Goal: Transaction & Acquisition: Purchase product/service

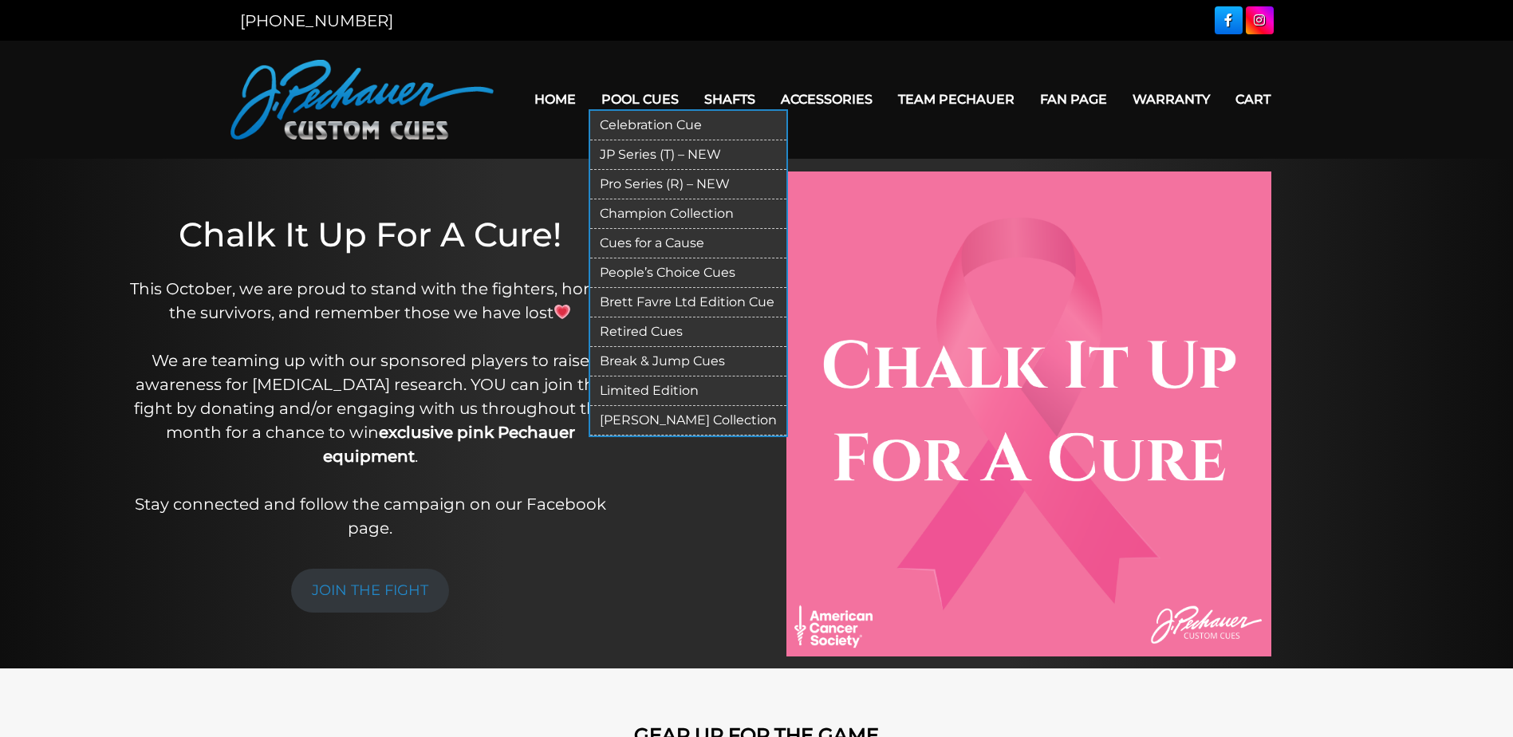
click at [688, 150] on link "JP Series (T) – NEW" at bounding box center [688, 155] width 196 height 30
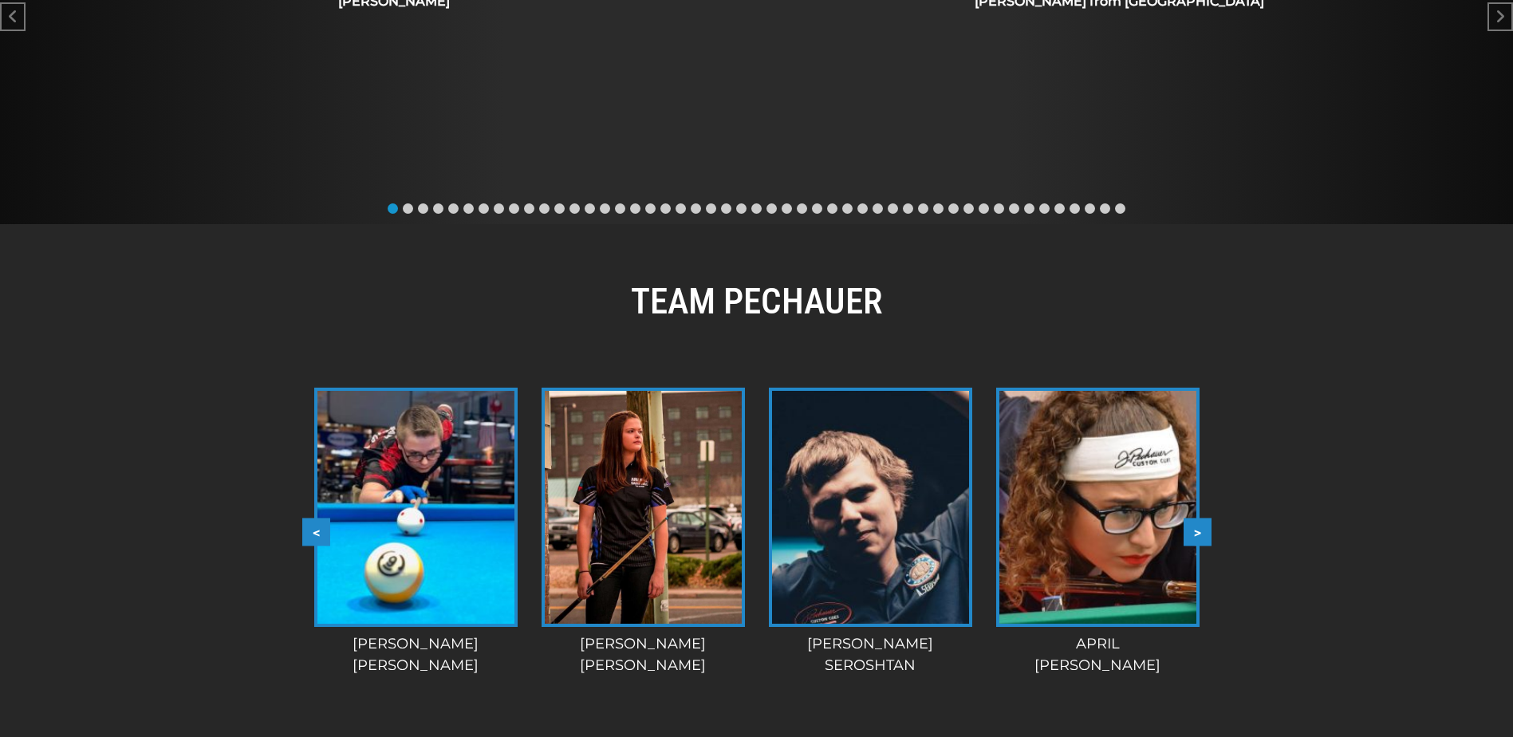
scroll to position [1115, 0]
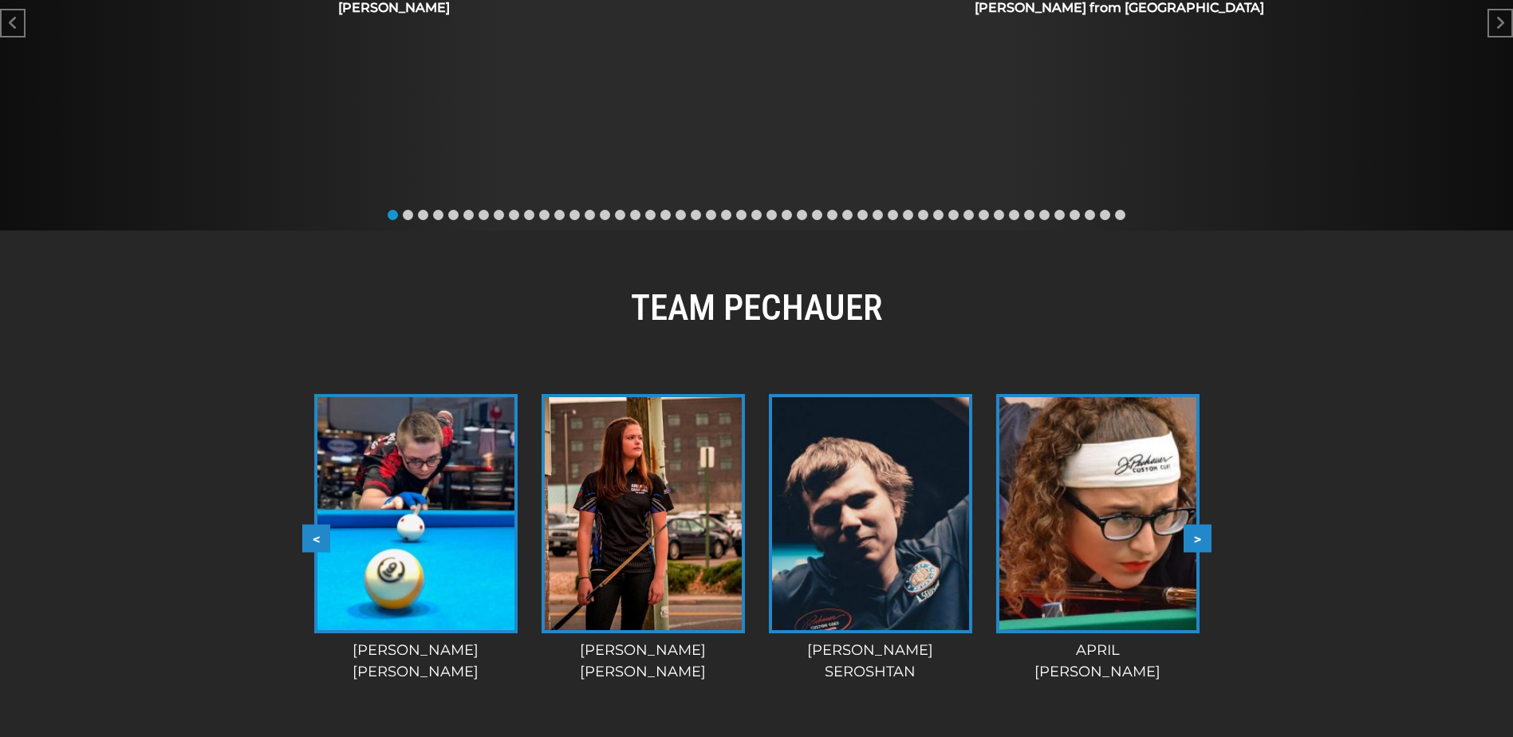
click at [1208, 525] on button ">" at bounding box center [1198, 539] width 28 height 28
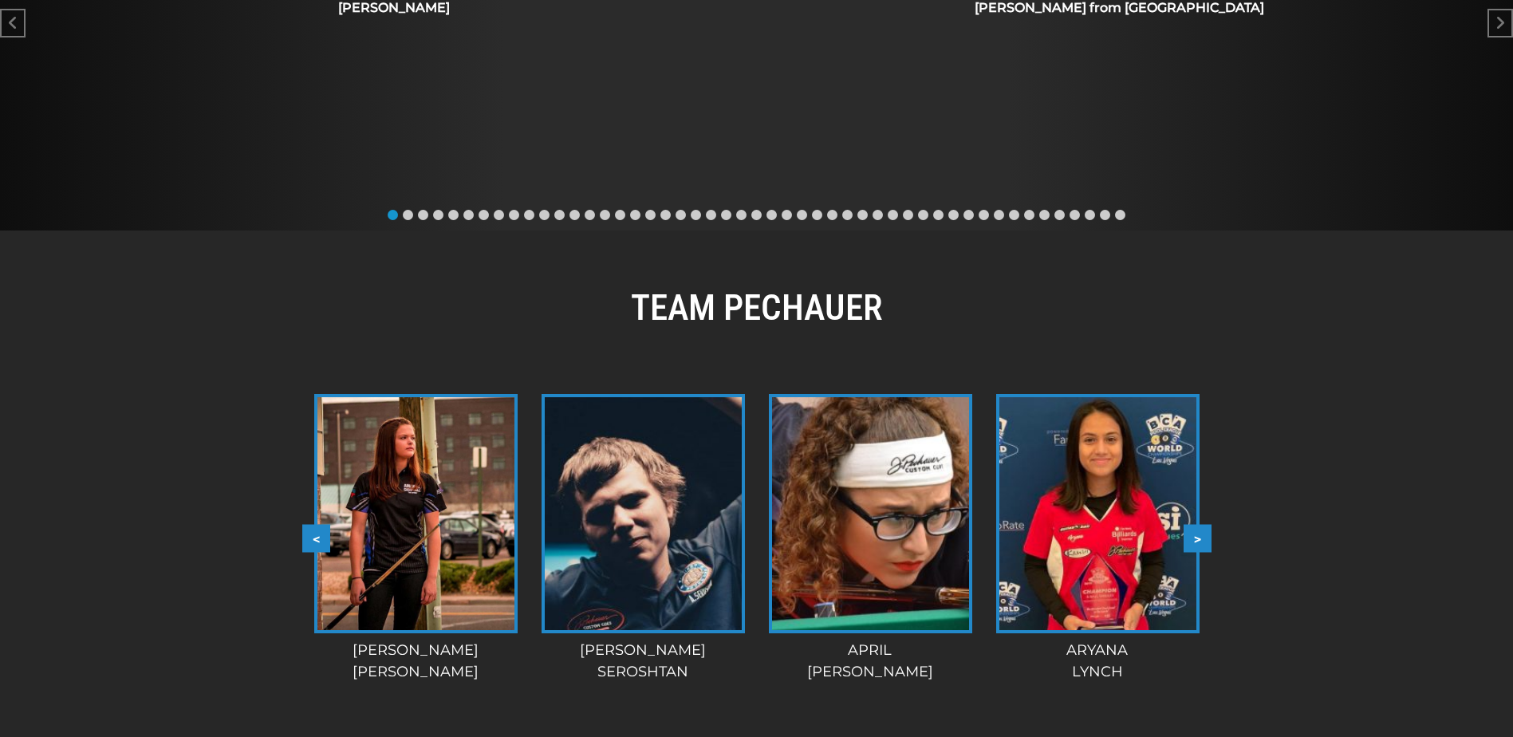
click at [1207, 525] on button ">" at bounding box center [1198, 539] width 28 height 28
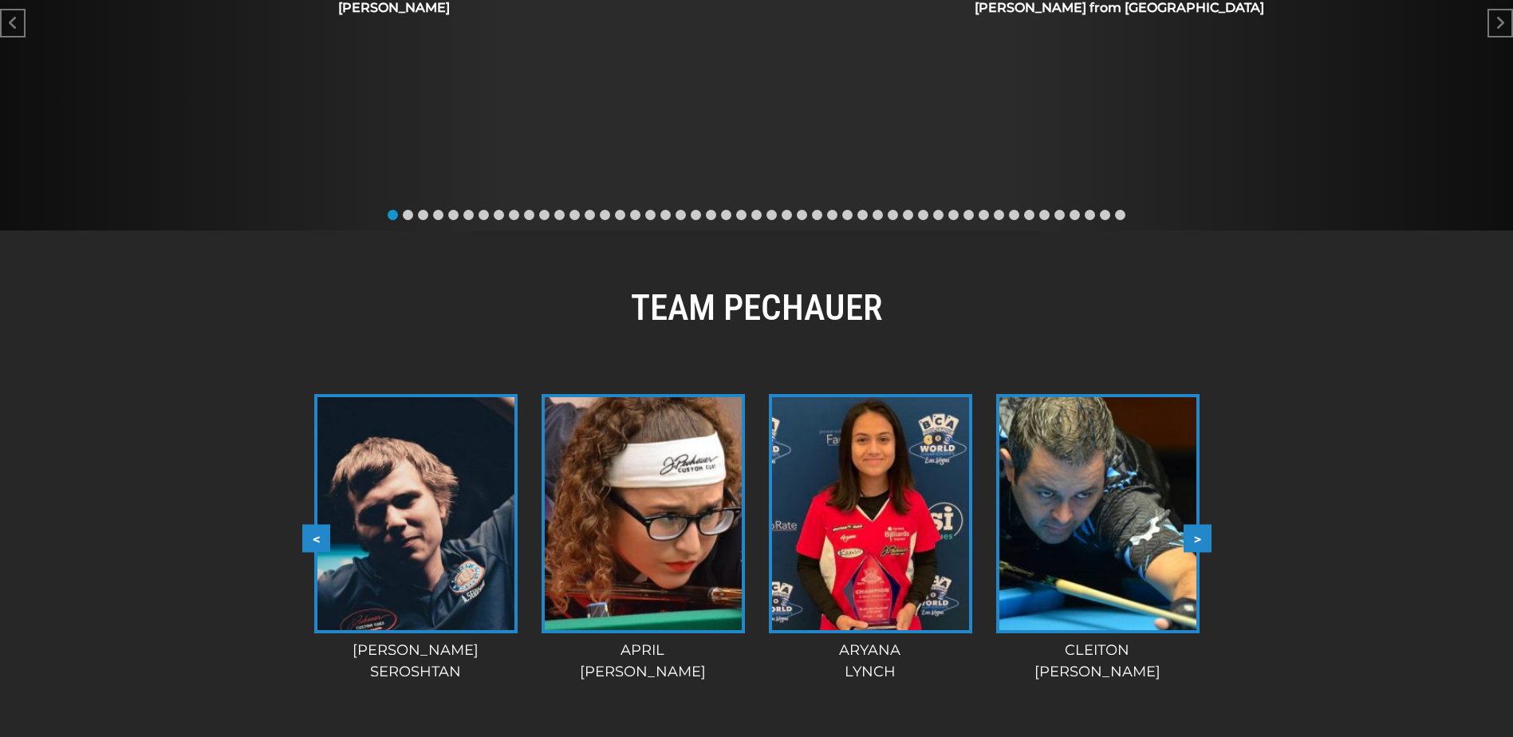
click at [1207, 525] on button ">" at bounding box center [1198, 539] width 28 height 28
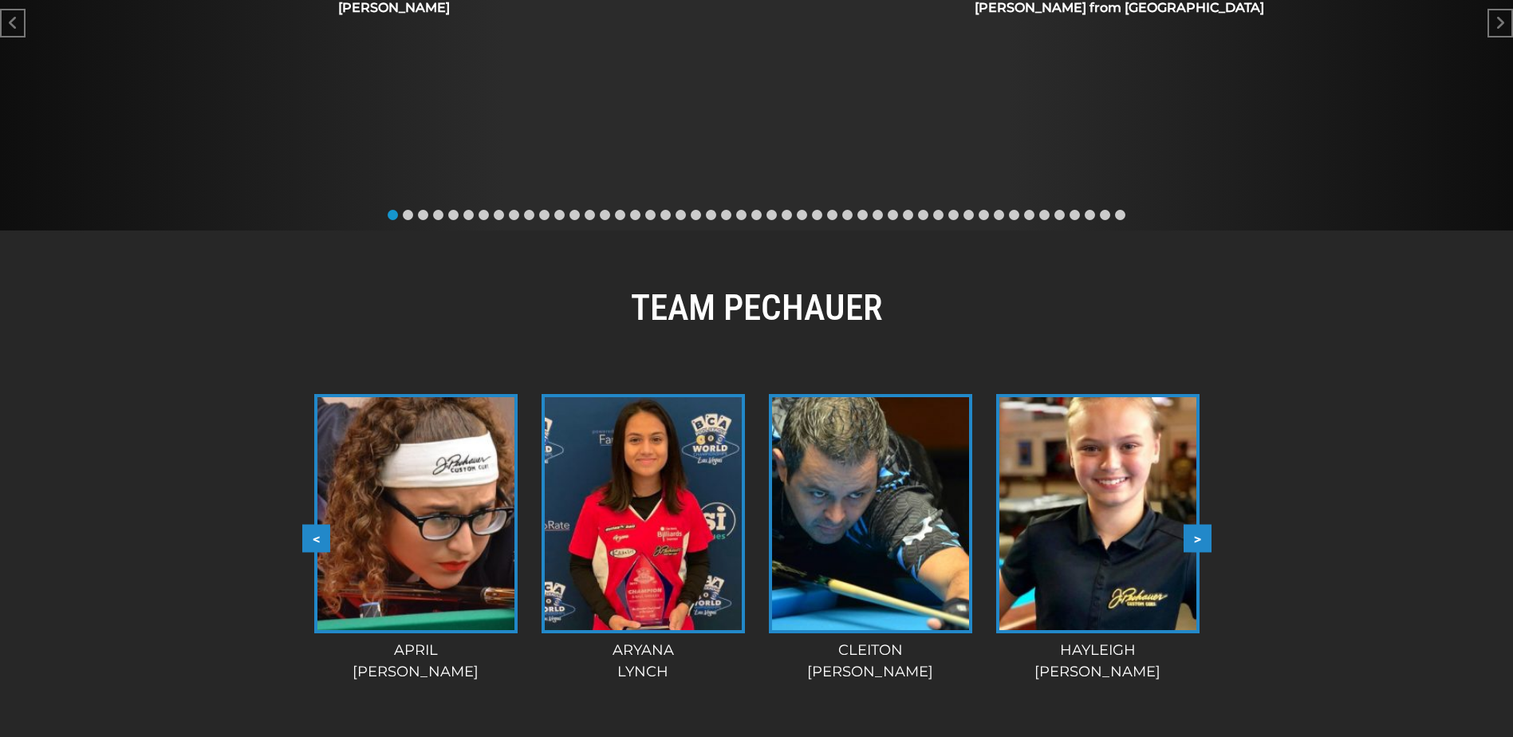
click at [1207, 525] on button ">" at bounding box center [1198, 539] width 28 height 28
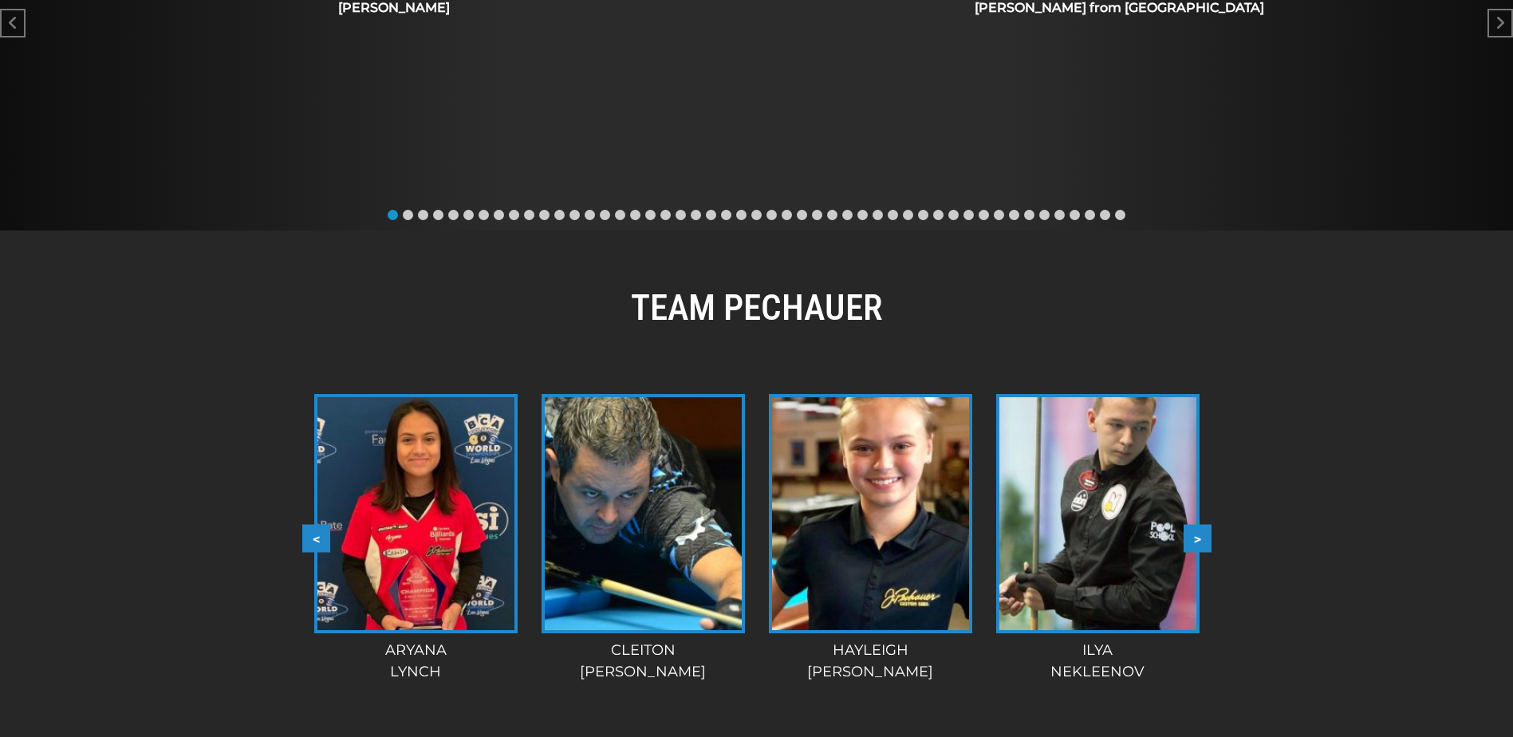
click at [1207, 525] on button ">" at bounding box center [1198, 539] width 28 height 28
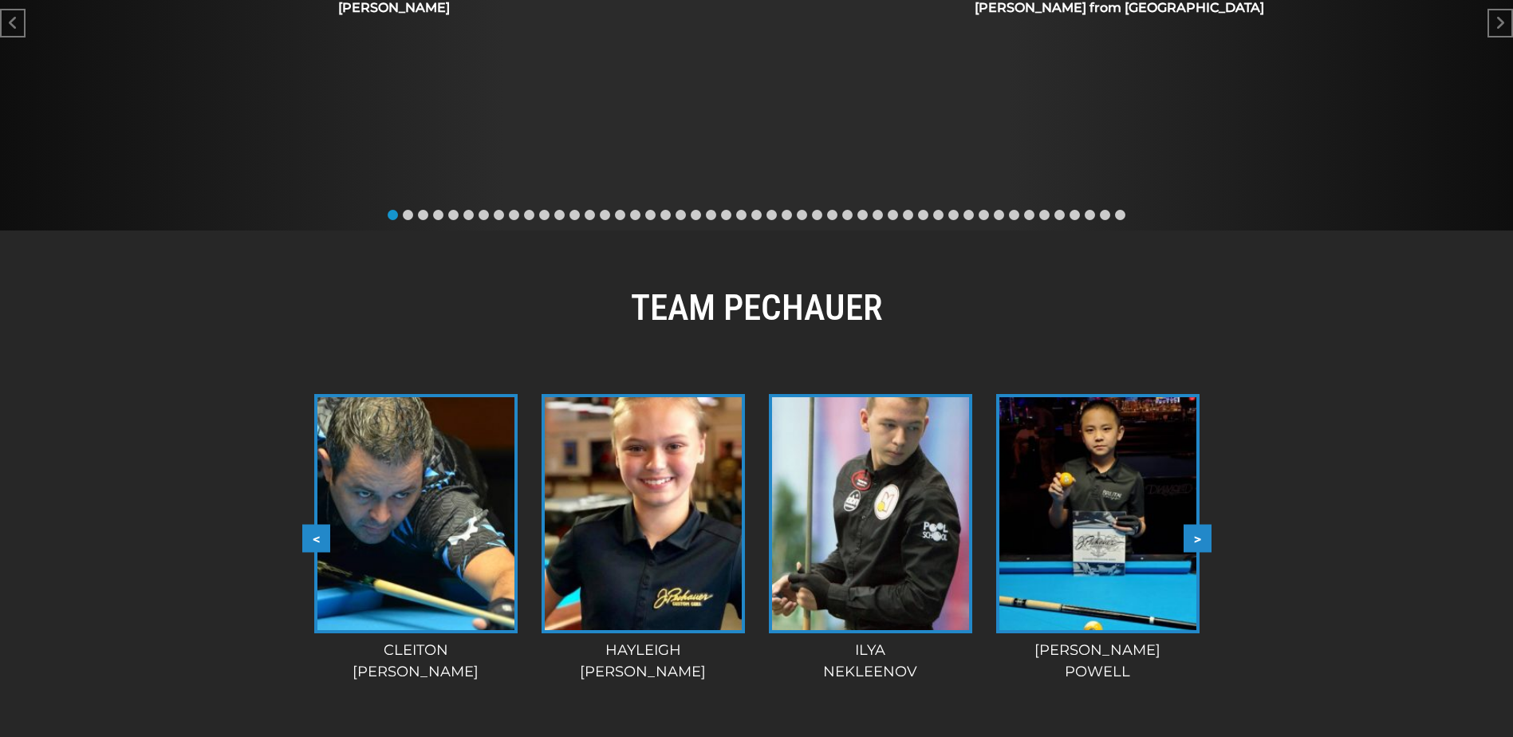
click at [1207, 525] on button ">" at bounding box center [1198, 539] width 28 height 28
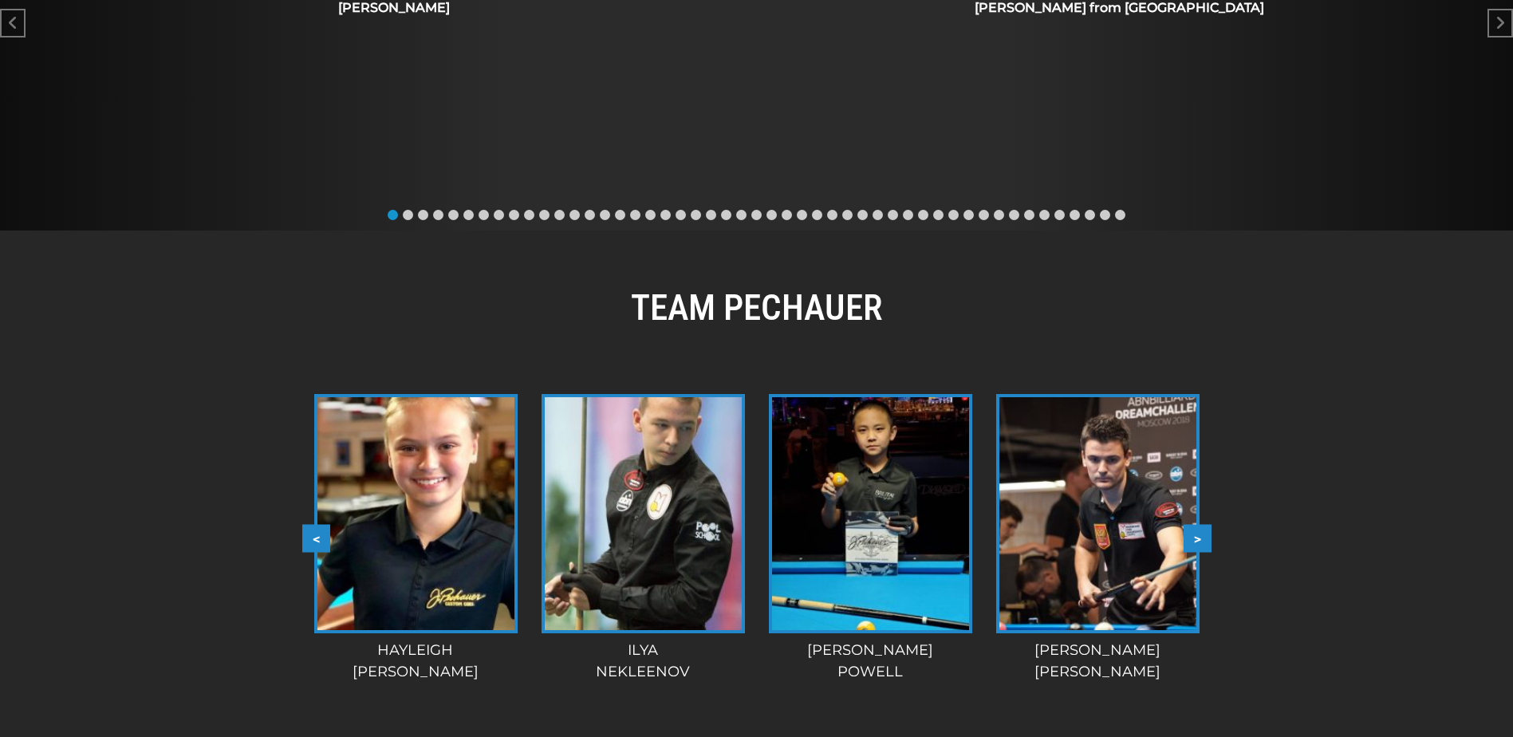
click at [1207, 525] on button ">" at bounding box center [1198, 539] width 28 height 28
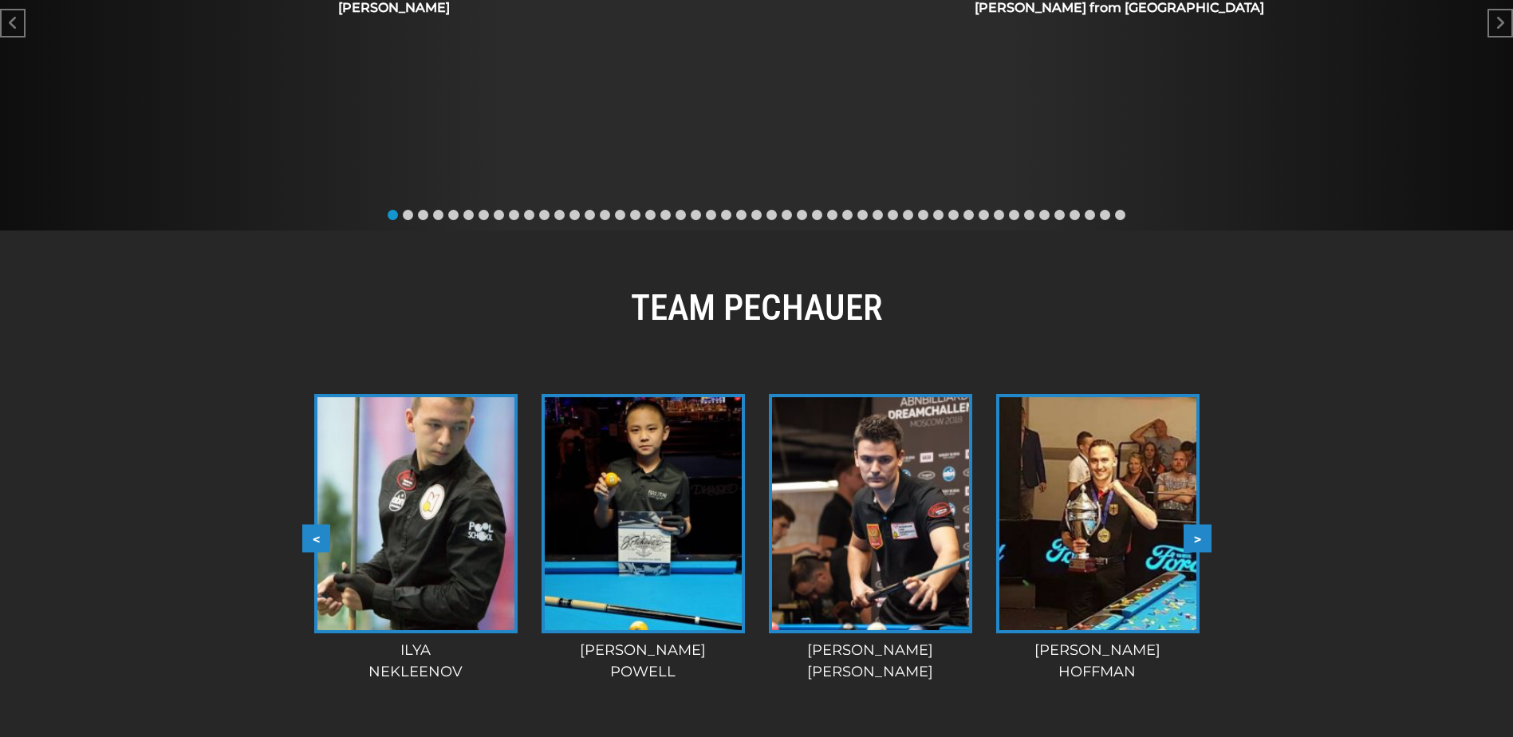
click at [1207, 525] on button ">" at bounding box center [1198, 539] width 28 height 28
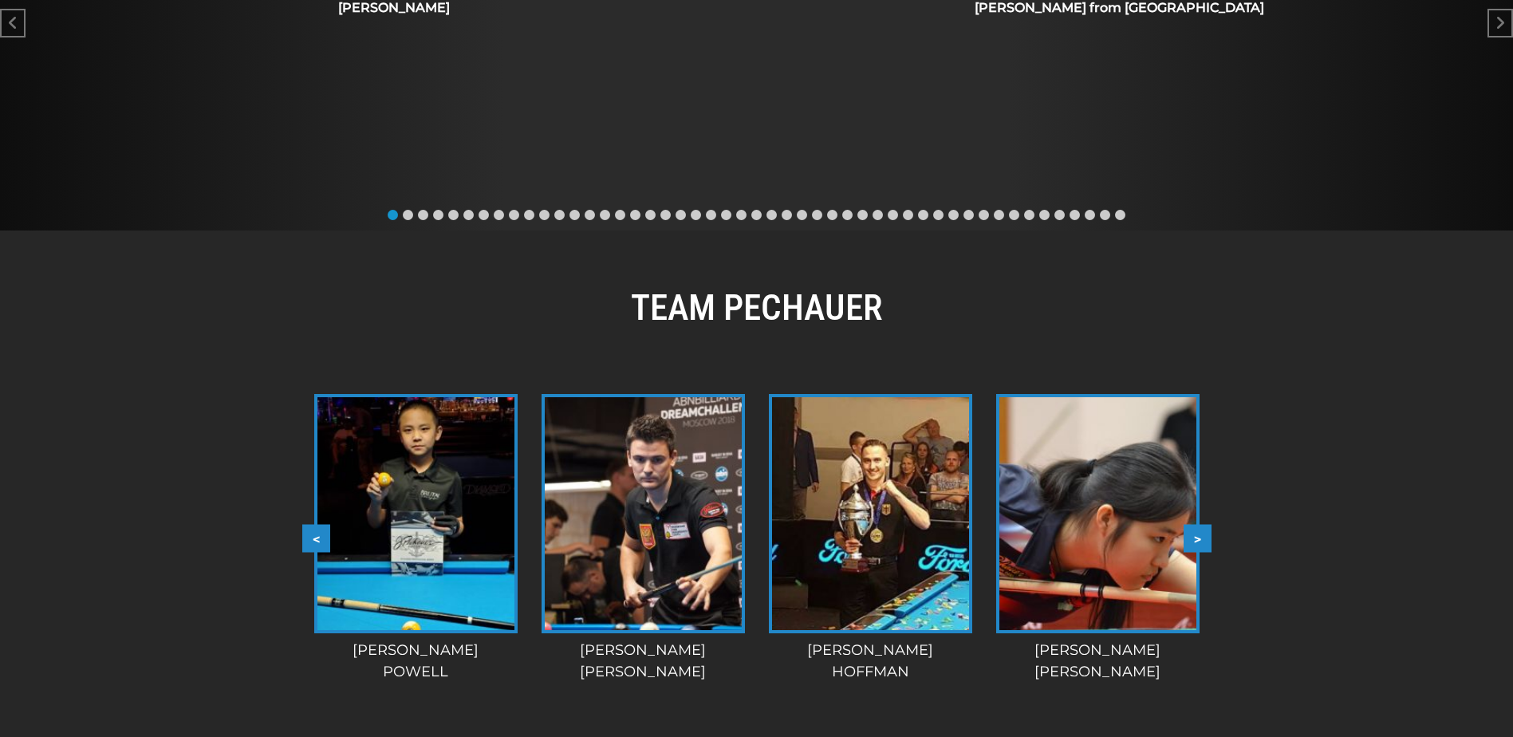
click at [1207, 525] on button ">" at bounding box center [1198, 539] width 28 height 28
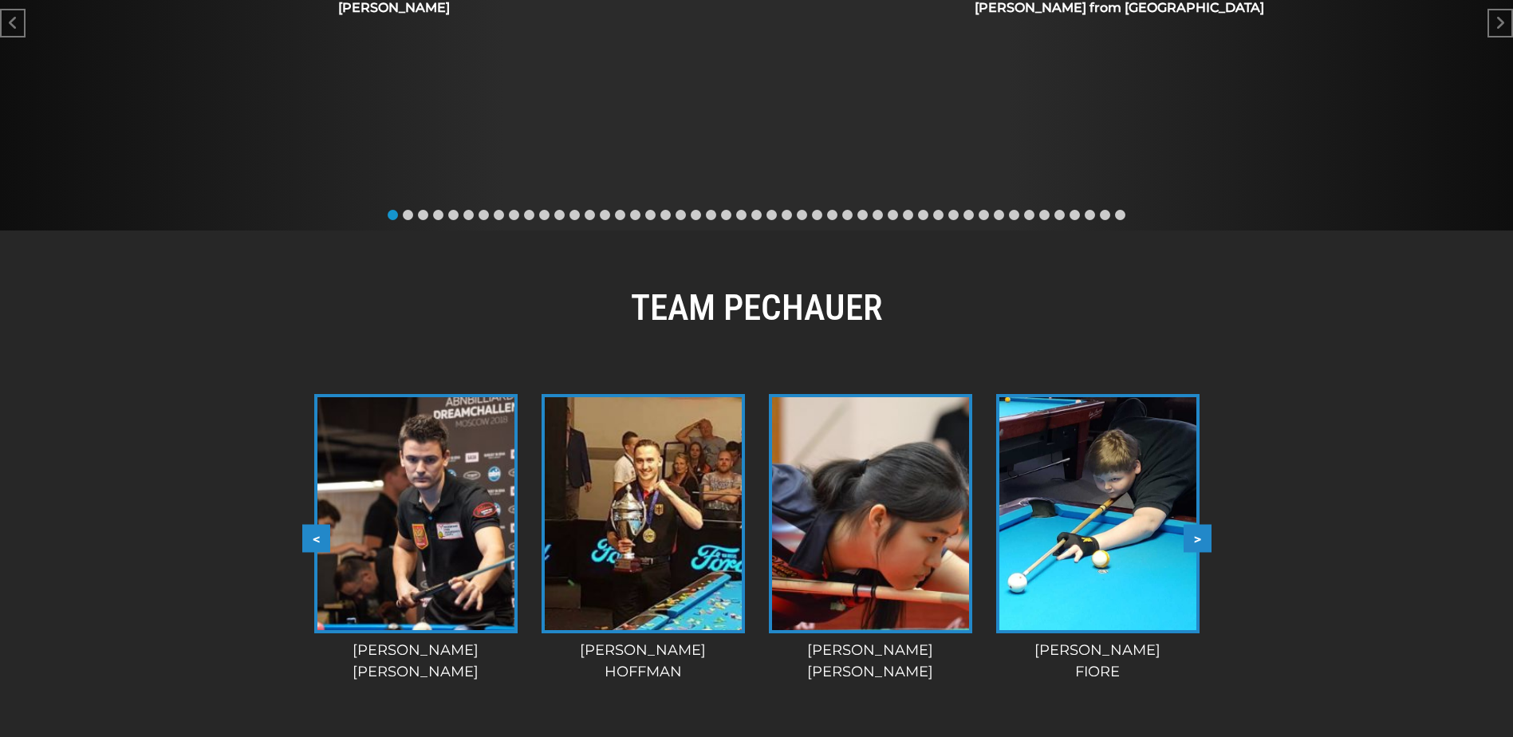
click at [1207, 525] on button ">" at bounding box center [1198, 539] width 28 height 28
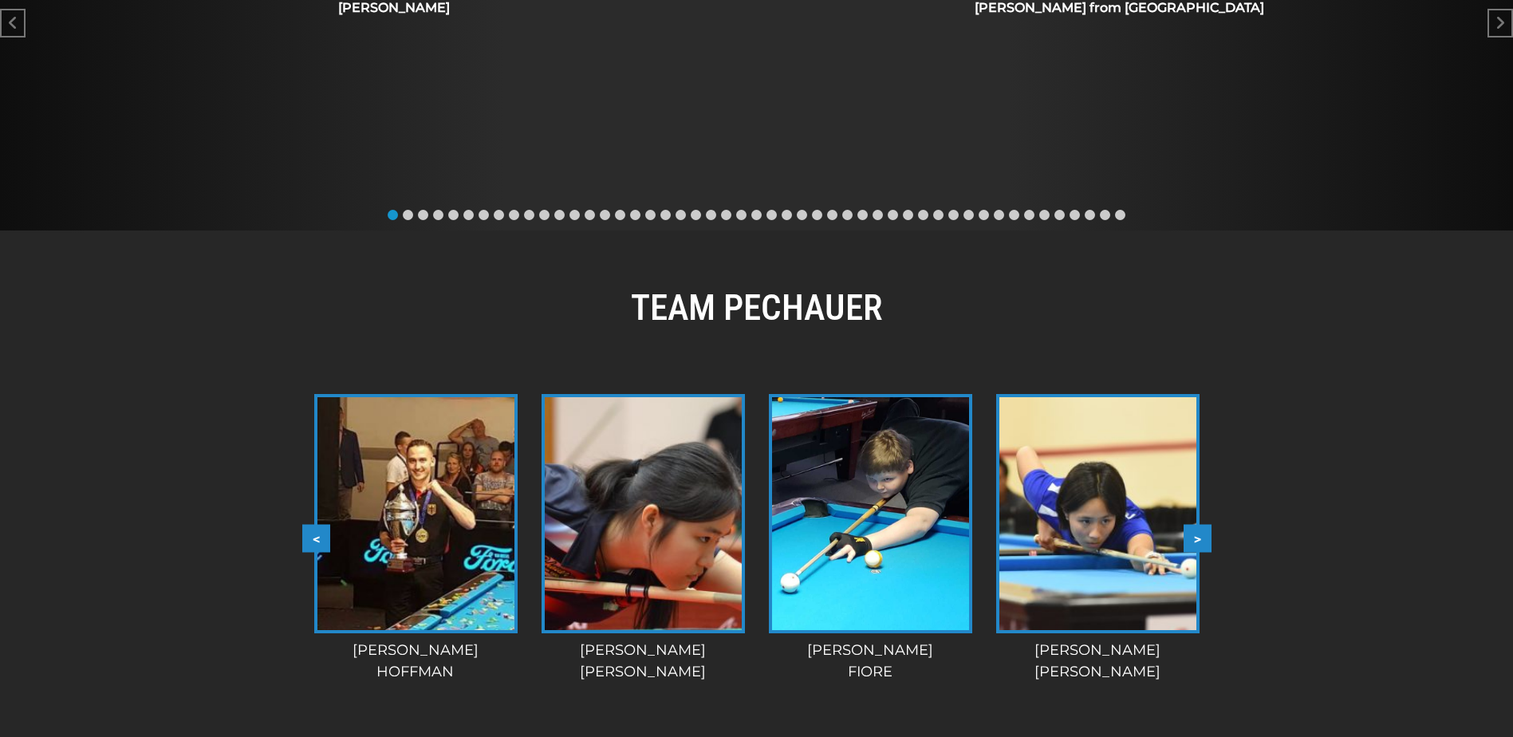
click at [1207, 525] on button ">" at bounding box center [1198, 539] width 28 height 28
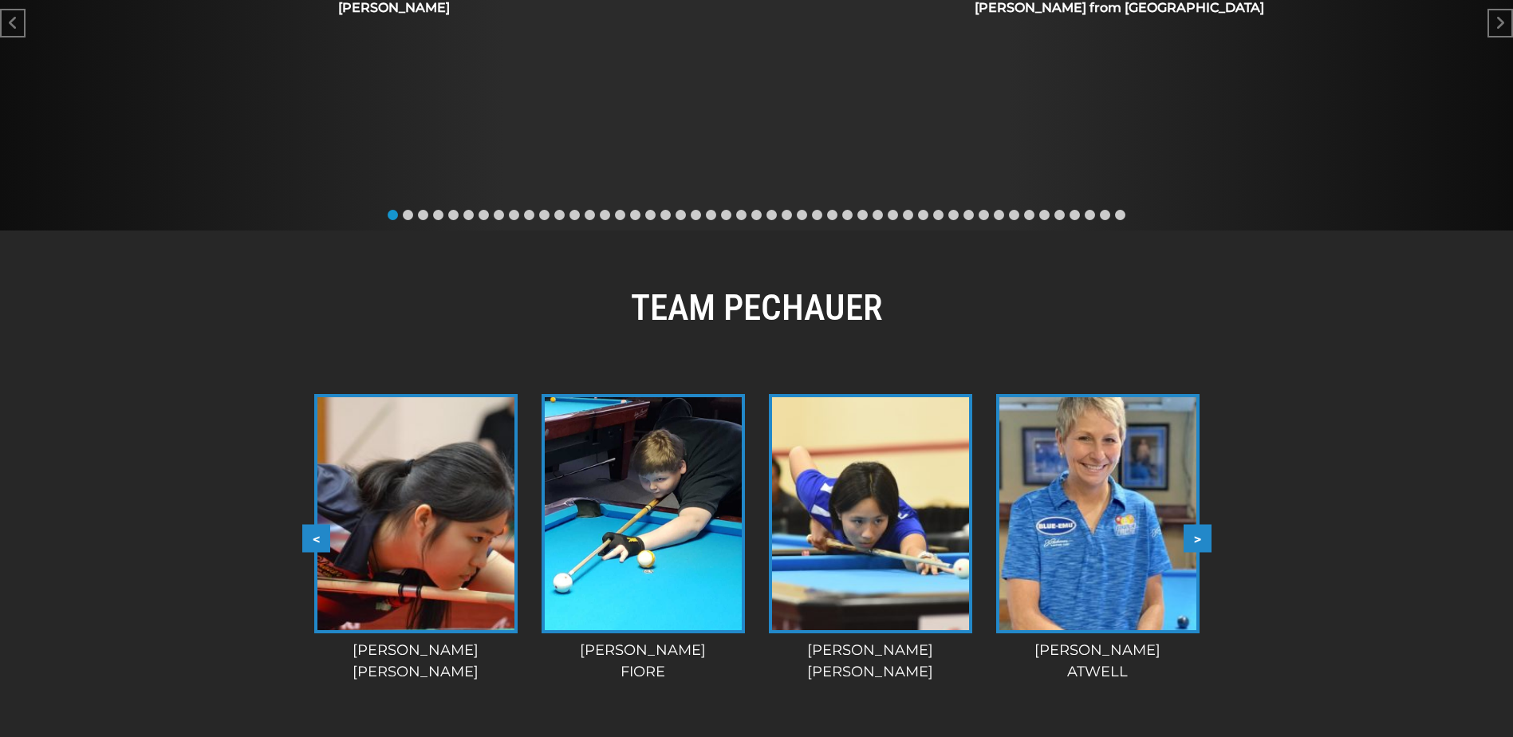
click at [1207, 525] on button ">" at bounding box center [1198, 539] width 28 height 28
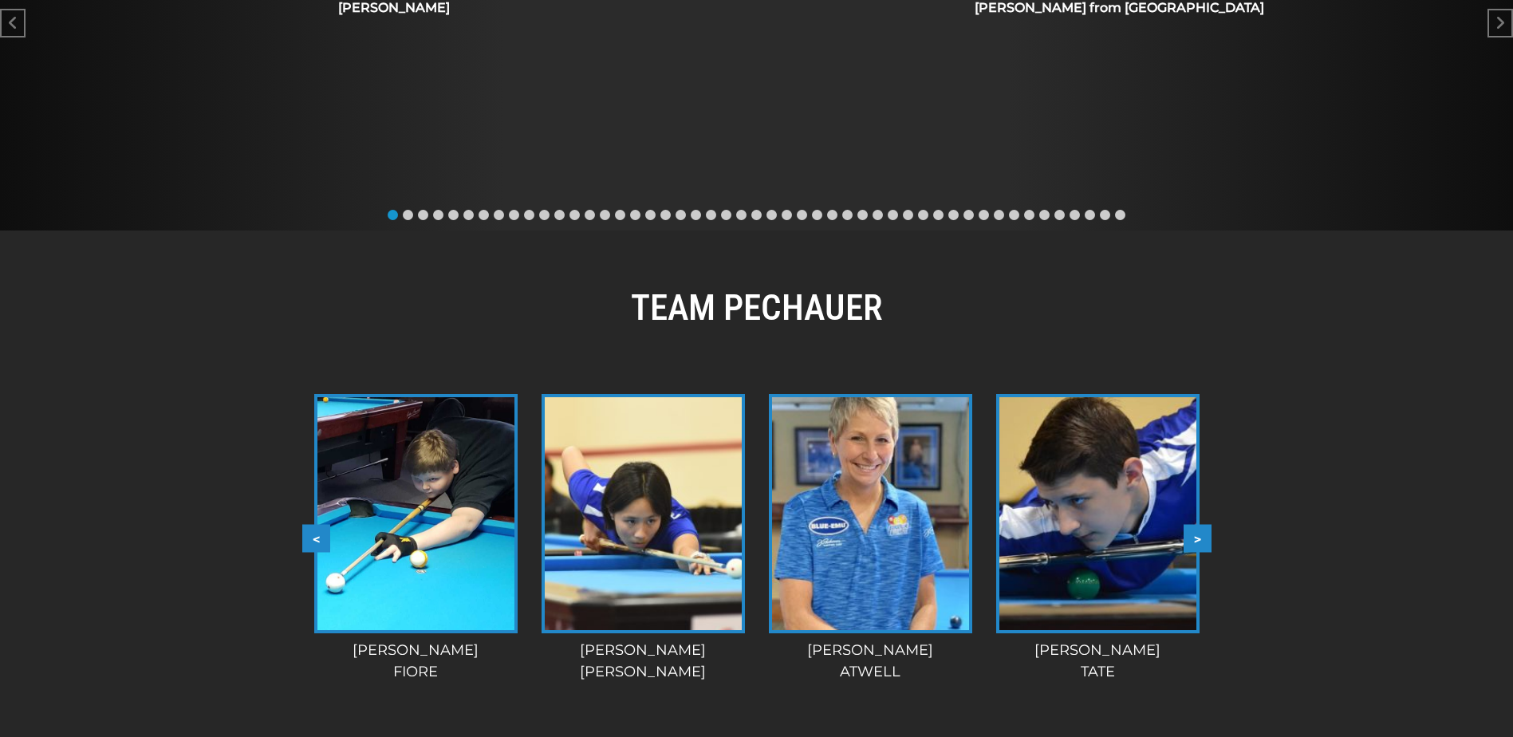
click at [1207, 525] on button ">" at bounding box center [1198, 539] width 28 height 28
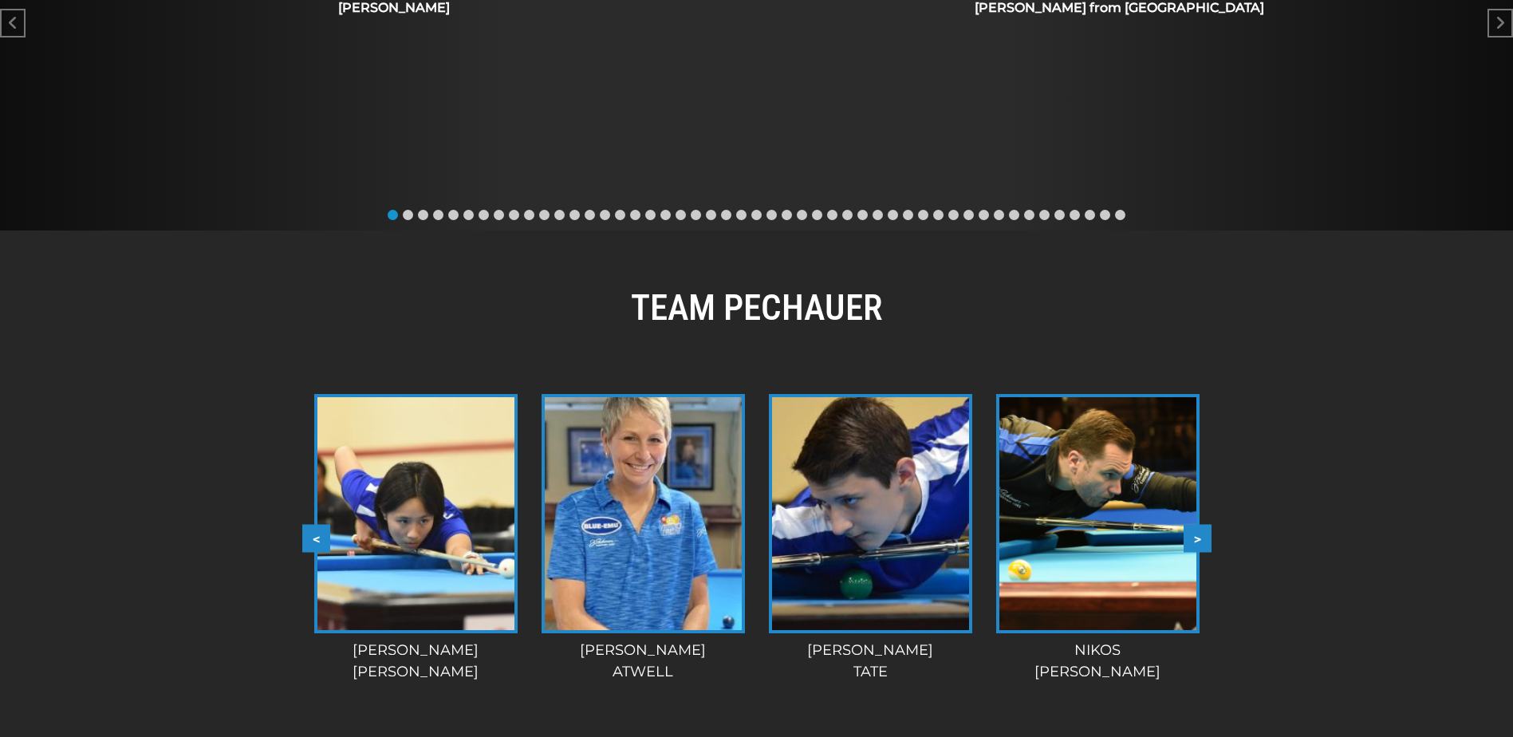
click at [1208, 525] on button ">" at bounding box center [1198, 539] width 28 height 28
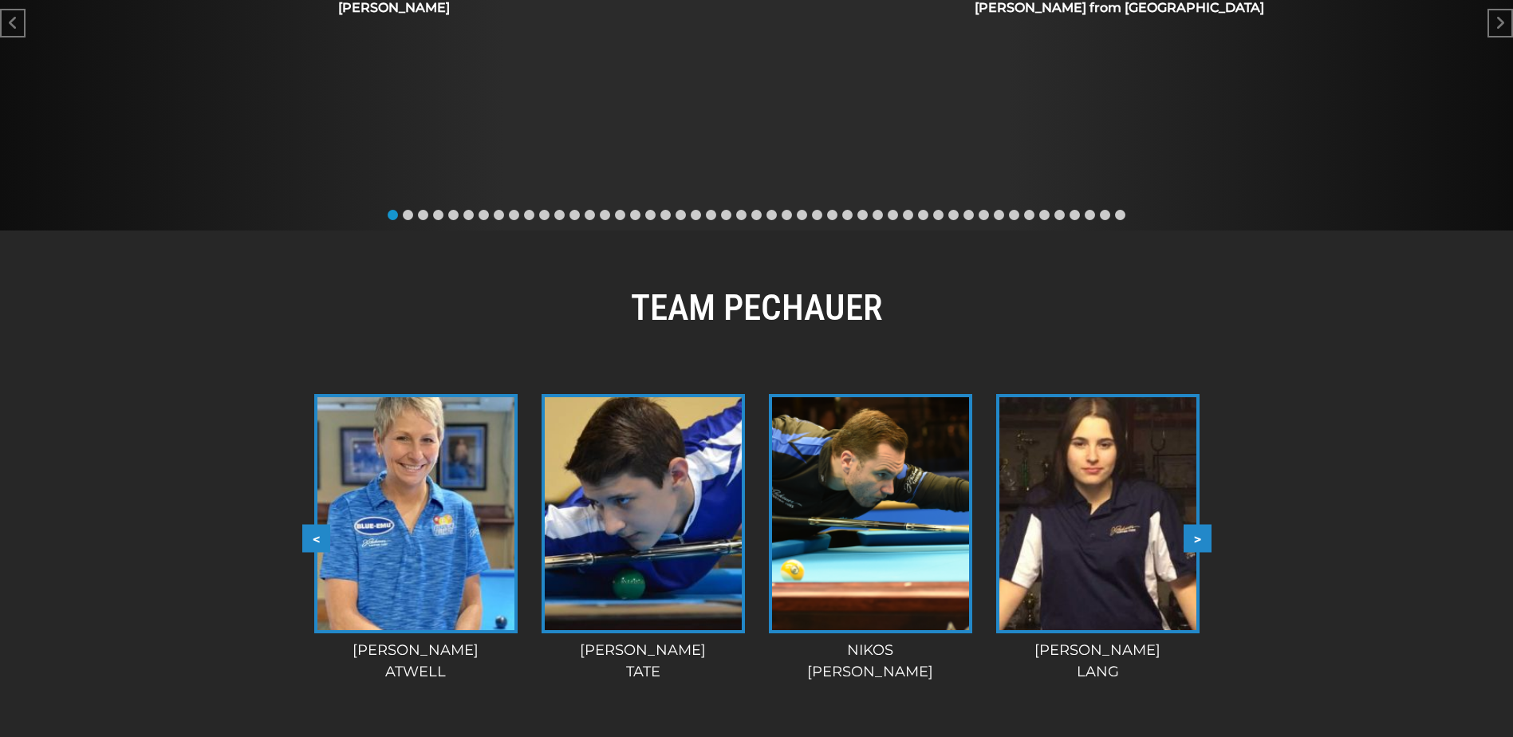
click at [1208, 525] on button ">" at bounding box center [1198, 539] width 28 height 28
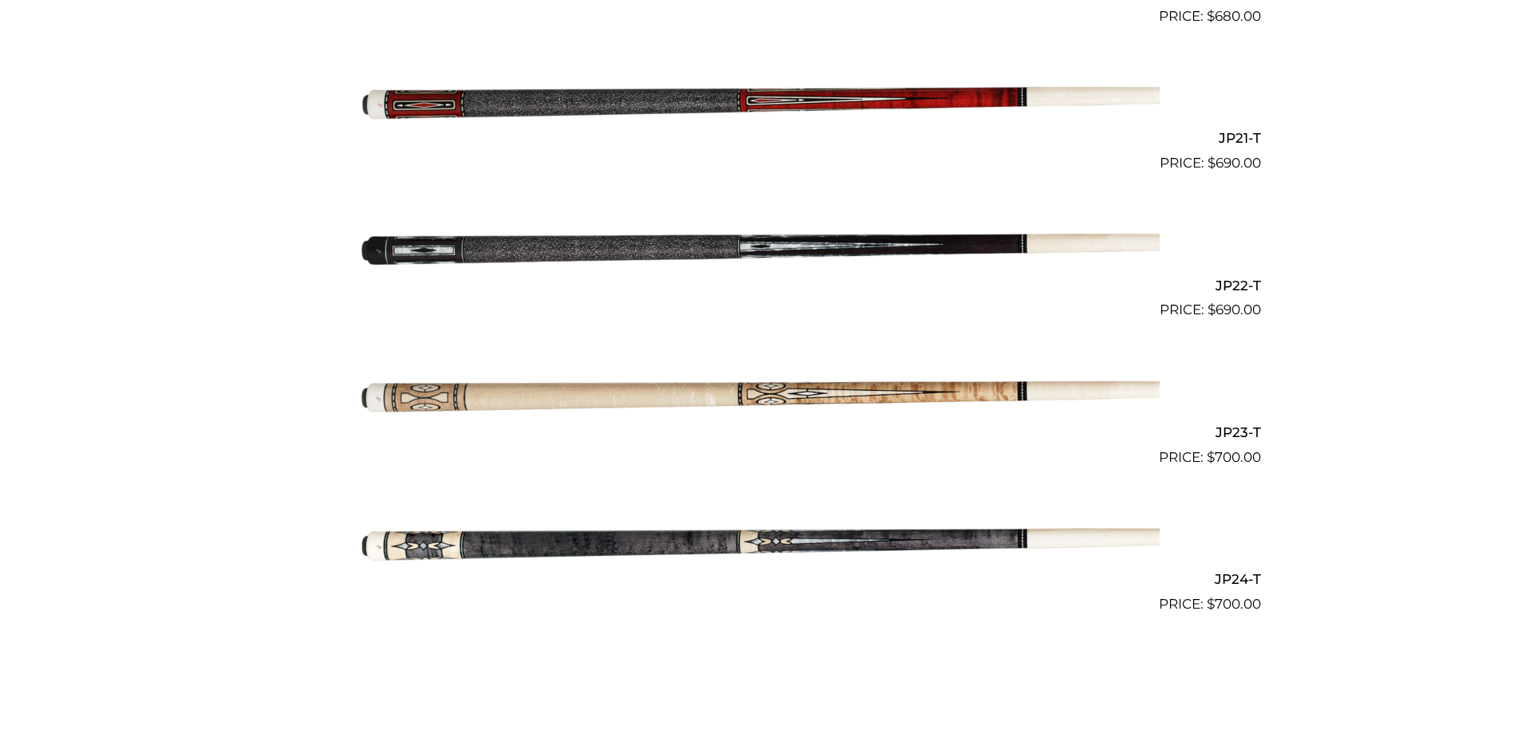
scroll to position [3426, 0]
